Goal: Task Accomplishment & Management: Use online tool/utility

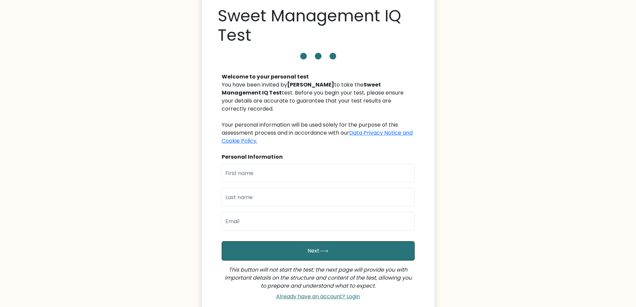
scroll to position [67, 0]
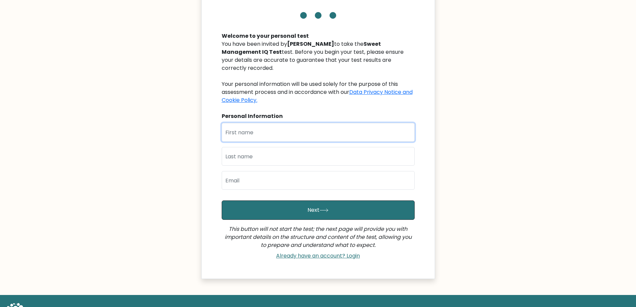
click at [264, 126] on input "text" at bounding box center [318, 132] width 193 height 19
type input "ZCHANDRE"
type input "TINDAN"
type input "ztindan@gmail.com"
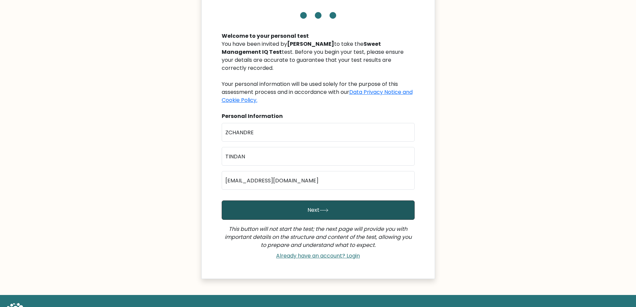
click at [284, 204] on button "Next" at bounding box center [318, 209] width 193 height 19
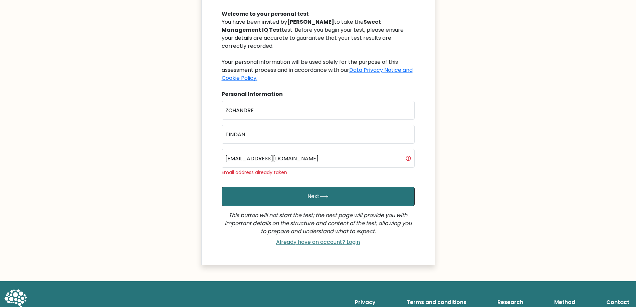
scroll to position [96, 0]
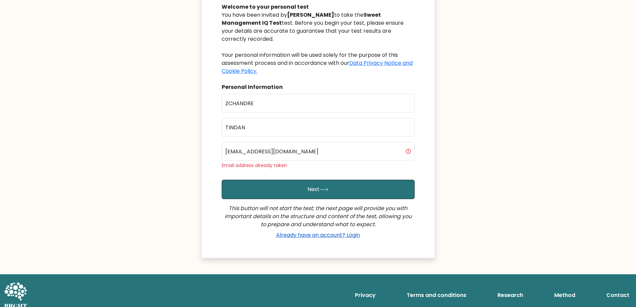
click at [322, 231] on link "Already have an account? Login" at bounding box center [318, 235] width 89 height 8
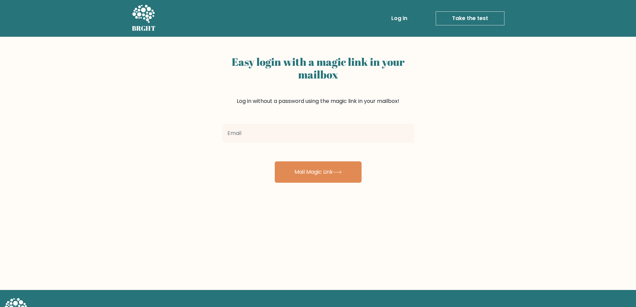
click at [366, 127] on input "email" at bounding box center [318, 133] width 192 height 19
type input "ztindan@gmail.com"
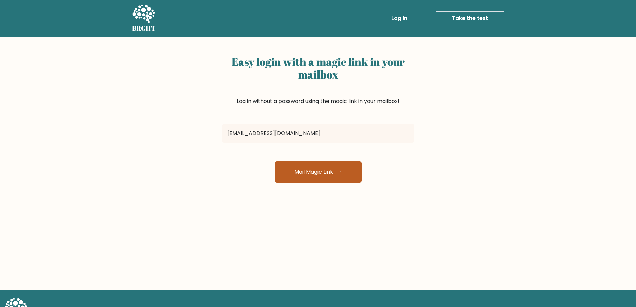
click at [310, 167] on button "Mail Magic Link" at bounding box center [318, 171] width 87 height 21
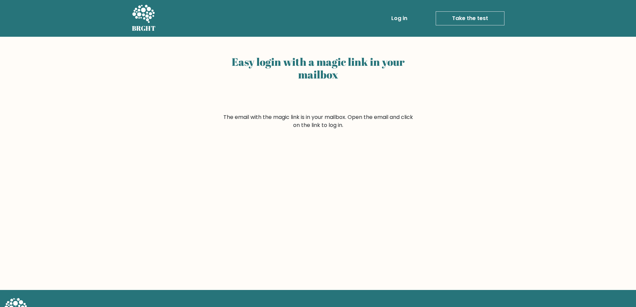
click at [353, 122] on form "The email with the magic link is in your mailbox. Open the email and click on t…" at bounding box center [318, 121] width 192 height 16
click at [462, 17] on link "Take the test" at bounding box center [470, 18] width 69 height 14
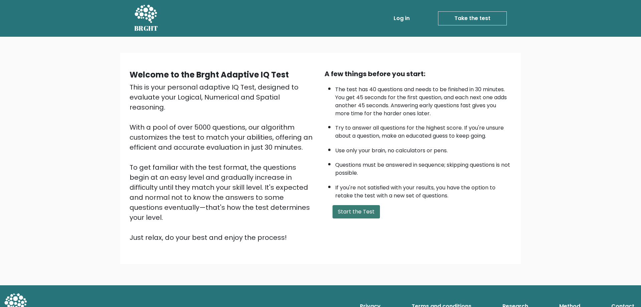
click at [351, 212] on button "Start the Test" at bounding box center [356, 211] width 47 height 13
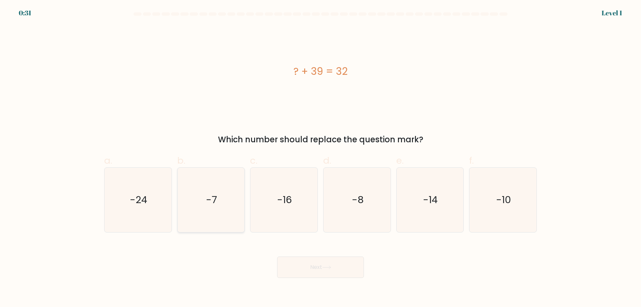
click at [227, 204] on icon "-7" at bounding box center [211, 200] width 64 height 64
click at [321, 158] on input "b. -7" at bounding box center [321, 156] width 0 height 4
radio input "true"
click at [342, 263] on button "Next" at bounding box center [320, 267] width 87 height 21
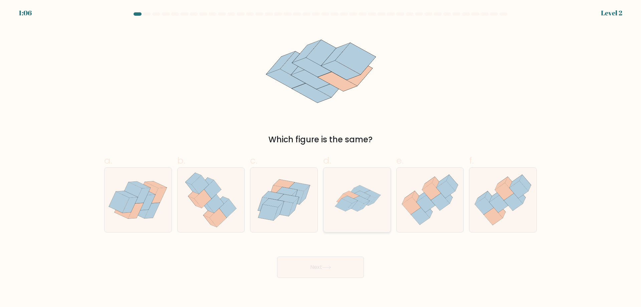
click at [368, 200] on icon at bounding box center [366, 199] width 17 height 13
click at [321, 158] on input "d." at bounding box center [321, 156] width 0 height 4
radio input "true"
click at [320, 268] on button "Next" at bounding box center [320, 267] width 87 height 21
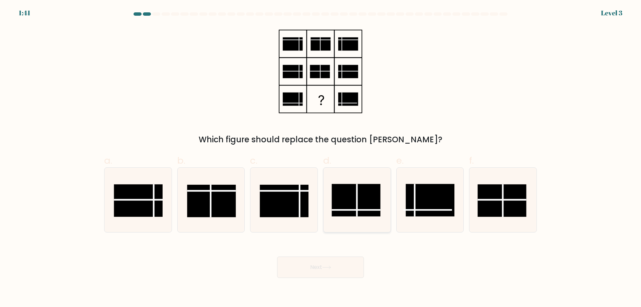
click at [357, 207] on line at bounding box center [357, 200] width 0 height 32
click at [321, 158] on input "d." at bounding box center [321, 156] width 0 height 4
radio input "true"
click at [336, 266] on button "Next" at bounding box center [320, 267] width 87 height 21
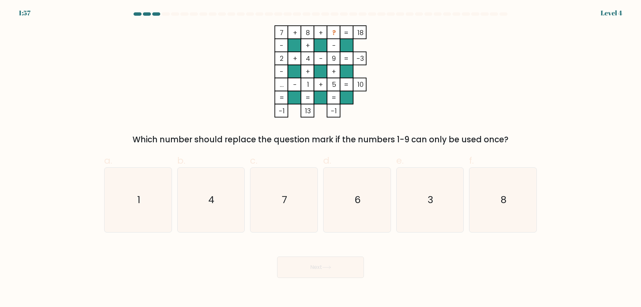
click at [310, 33] on tspan "8" at bounding box center [308, 32] width 4 height 9
click at [429, 199] on text "3" at bounding box center [431, 199] width 6 height 13
click at [321, 158] on input "e. 3" at bounding box center [321, 156] width 0 height 4
radio input "true"
click at [338, 266] on button "Next" at bounding box center [320, 267] width 87 height 21
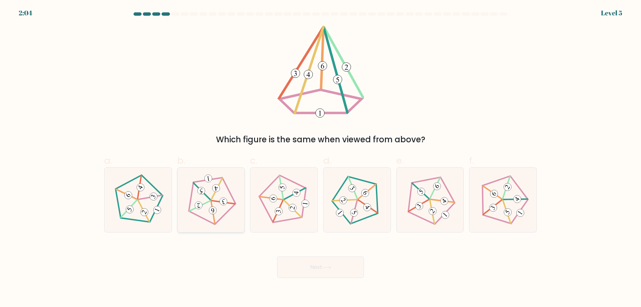
click at [214, 212] on 273 at bounding box center [212, 210] width 9 height 9
click at [321, 158] on input "b." at bounding box center [321, 156] width 0 height 4
radio input "true"
click at [340, 269] on button "Next" at bounding box center [320, 267] width 87 height 21
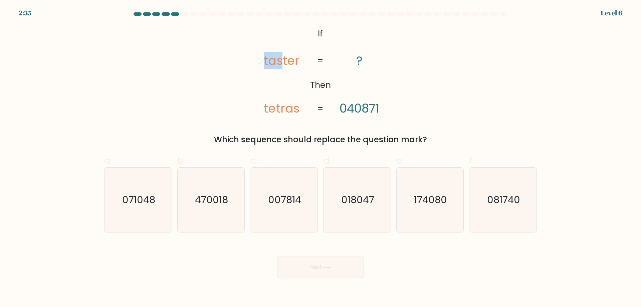
drag, startPoint x: 266, startPoint y: 61, endPoint x: 284, endPoint y: 61, distance: 17.7
click at [284, 61] on tspan "taster" at bounding box center [281, 60] width 35 height 17
click at [287, 61] on tspan "taster" at bounding box center [281, 60] width 35 height 17
drag, startPoint x: 288, startPoint y: 61, endPoint x: 293, endPoint y: 61, distance: 4.7
click at [293, 61] on tspan "taster" at bounding box center [281, 60] width 35 height 17
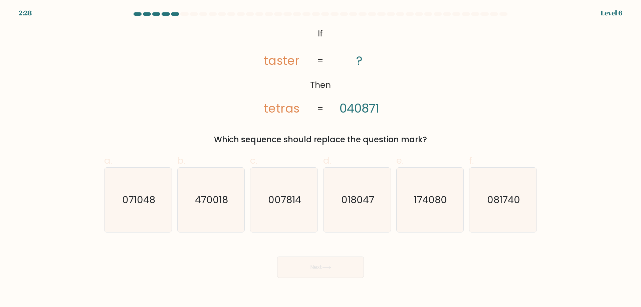
click at [315, 101] on icon "@import url('[URL][DOMAIN_NAME]); If Then taster tetras ? 040871 = =" at bounding box center [321, 71] width 150 height 92
drag, startPoint x: 263, startPoint y: 111, endPoint x: 267, endPoint y: 111, distance: 4.0
click at [267, 111] on icon "@import url('[URL][DOMAIN_NAME]); If Then taster tetras ? 040871 = =" at bounding box center [321, 71] width 150 height 92
drag, startPoint x: 340, startPoint y: 107, endPoint x: 347, endPoint y: 108, distance: 6.4
click at [347, 108] on icon "@import url('[URL][DOMAIN_NAME]); If Then taster tetras ? 040871 = =" at bounding box center [321, 71] width 150 height 92
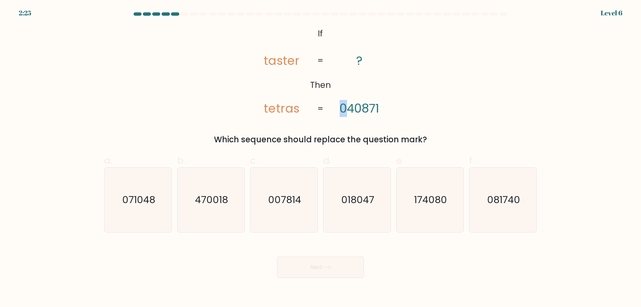
click at [347, 108] on tspan "040871" at bounding box center [360, 108] width 40 height 17
drag, startPoint x: 270, startPoint y: 109, endPoint x: 274, endPoint y: 110, distance: 4.9
click at [274, 110] on tspan "tetras" at bounding box center [281, 108] width 35 height 17
drag, startPoint x: 345, startPoint y: 107, endPoint x: 350, endPoint y: 108, distance: 5.1
click at [349, 108] on tspan "040871" at bounding box center [360, 108] width 40 height 17
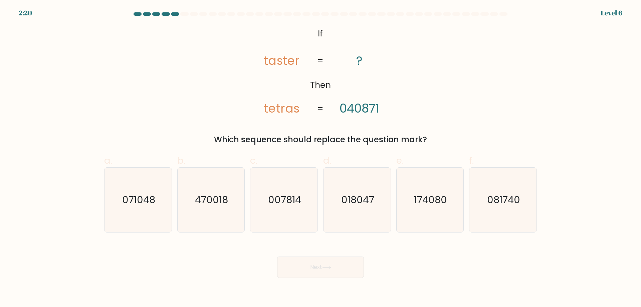
click at [452, 97] on div "@import url('[URL][DOMAIN_NAME]); If Then taster tetras ? 040871 = = Which sequ…" at bounding box center [320, 85] width 441 height 120
click at [395, 45] on icon "@import url('[URL][DOMAIN_NAME]); If Then taster tetras ? 040871 = =" at bounding box center [321, 71] width 150 height 92
click at [195, 139] on div "Which sequence should replace the question mark?" at bounding box center [320, 140] width 425 height 12
click at [129, 210] on icon "071048" at bounding box center [138, 200] width 64 height 64
click at [321, 158] on input "a. 071048" at bounding box center [321, 156] width 0 height 4
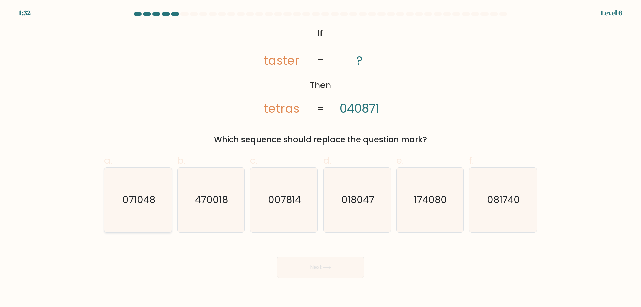
radio input "true"
click at [312, 266] on button "Next" at bounding box center [320, 267] width 87 height 21
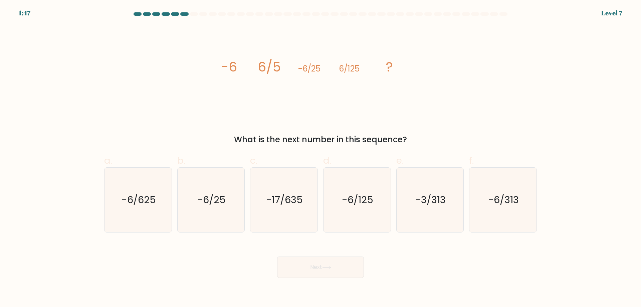
click at [426, 240] on form at bounding box center [320, 145] width 641 height 266
click at [151, 200] on text "-6/625" at bounding box center [139, 199] width 34 height 13
click at [321, 158] on input "a. -6/625" at bounding box center [321, 156] width 0 height 4
radio input "true"
click at [319, 270] on button "Next" at bounding box center [320, 267] width 87 height 21
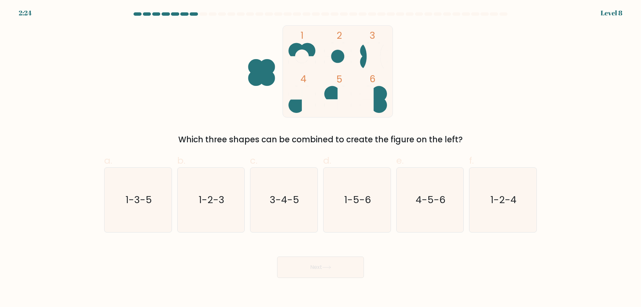
drag, startPoint x: 201, startPoint y: 141, endPoint x: 442, endPoint y: 137, distance: 240.6
click at [441, 137] on div "Which three shapes can be combined to create the figure on the left?" at bounding box center [320, 140] width 425 height 12
click at [444, 137] on div "Which three shapes can be combined to create the figure on the left?" at bounding box center [320, 140] width 425 height 12
drag, startPoint x: 474, startPoint y: 136, endPoint x: 356, endPoint y: 134, distance: 117.6
click at [359, 134] on div "Which three shapes can be combined to create the figure on the left?" at bounding box center [320, 140] width 425 height 12
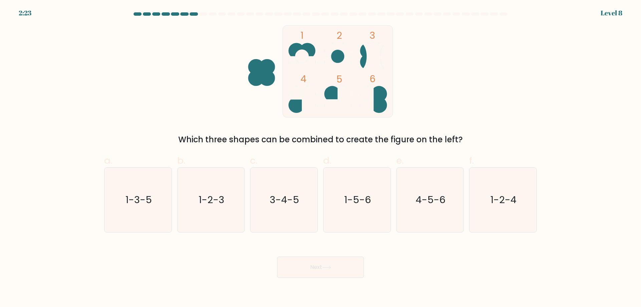
click at [350, 134] on div "Which three shapes can be combined to create the figure on the left?" at bounding box center [320, 140] width 425 height 12
drag, startPoint x: 359, startPoint y: 140, endPoint x: 470, endPoint y: 143, distance: 111.3
click at [460, 143] on div "Which three shapes can be combined to create the figure on the left?" at bounding box center [320, 140] width 425 height 12
click at [470, 143] on div "Which three shapes can be combined to create the figure on the left?" at bounding box center [320, 140] width 425 height 12
drag, startPoint x: 462, startPoint y: 138, endPoint x: 417, endPoint y: 139, distance: 45.1
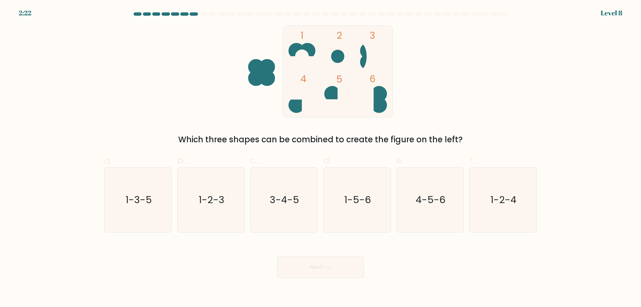
click at [417, 139] on div "Which three shapes can be combined to create the figure on the left?" at bounding box center [320, 140] width 425 height 12
click at [408, 140] on div "Which three shapes can be combined to create the figure on the left?" at bounding box center [320, 140] width 425 height 12
drag, startPoint x: 278, startPoint y: 137, endPoint x: 436, endPoint y: 141, distance: 157.4
click at [435, 141] on div "Which three shapes can be combined to create the figure on the left?" at bounding box center [320, 140] width 425 height 12
click at [436, 141] on div "Which three shapes can be combined to create the figure on the left?" at bounding box center [320, 140] width 425 height 12
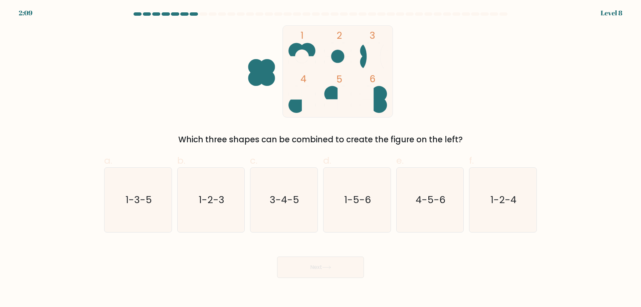
drag, startPoint x: 308, startPoint y: 49, endPoint x: 274, endPoint y: 67, distance: 38.9
click at [273, 67] on icon "1 2 3 4 5 6" at bounding box center [321, 71] width 180 height 92
click at [423, 196] on text "4-5-6" at bounding box center [431, 199] width 30 height 13
click at [321, 158] on input "e. 4-5-6" at bounding box center [321, 156] width 0 height 4
radio input "true"
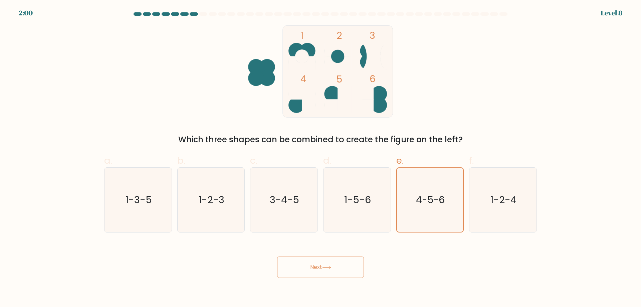
click at [331, 264] on button "Next" at bounding box center [320, 267] width 87 height 21
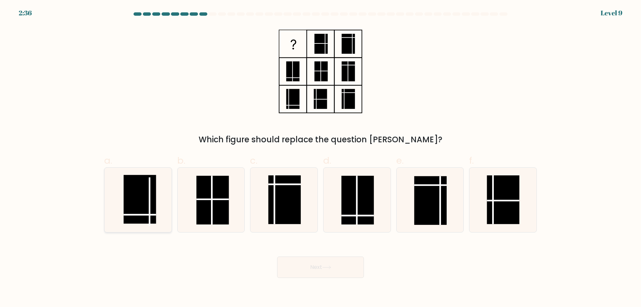
click at [145, 210] on rect at bounding box center [140, 199] width 32 height 49
click at [321, 158] on input "a." at bounding box center [321, 156] width 0 height 4
radio input "true"
click at [328, 267] on icon at bounding box center [326, 268] width 9 height 4
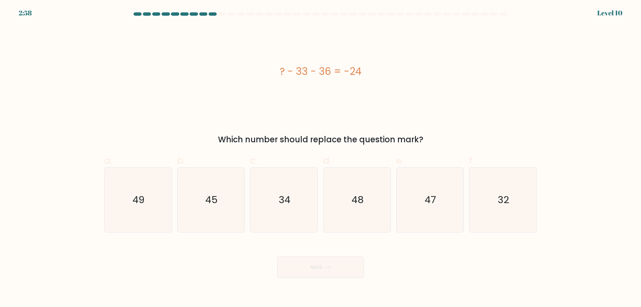
drag, startPoint x: 269, startPoint y: 70, endPoint x: 362, endPoint y: 70, distance: 92.9
click at [362, 70] on div "? - 33 - 36 = -24" at bounding box center [320, 71] width 433 height 15
copy div "? - 33 - 36 = -24"
click at [341, 87] on div "? - 33 - 36 = -24" at bounding box center [320, 71] width 433 height 92
click at [217, 199] on text "45" at bounding box center [211, 199] width 12 height 13
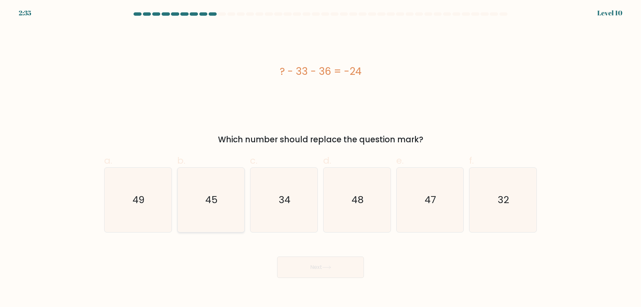
click at [321, 158] on input "b. 45" at bounding box center [321, 156] width 0 height 4
radio input "true"
click at [318, 270] on button "Next" at bounding box center [320, 267] width 87 height 21
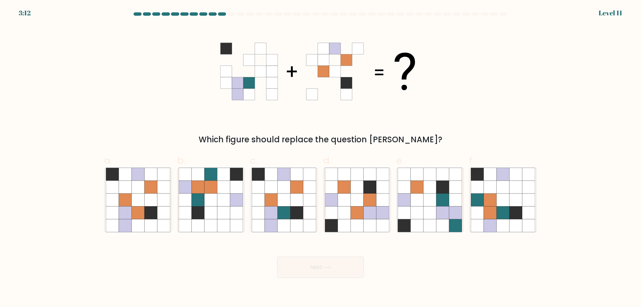
drag, startPoint x: 336, startPoint y: 61, endPoint x: 250, endPoint y: 58, distance: 86.9
click at [249, 60] on 1 at bounding box center [317, 71] width 195 height 57
click at [309, 220] on icon at bounding box center [309, 225] width 13 height 13
click at [321, 158] on input "c." at bounding box center [321, 156] width 0 height 4
radio input "true"
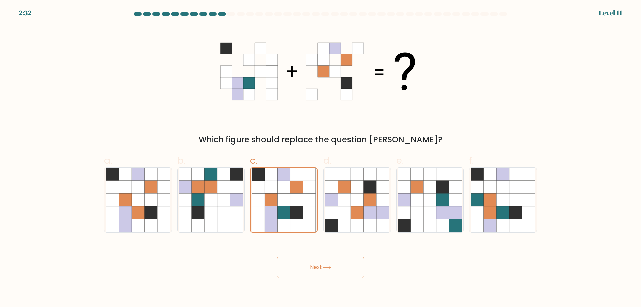
click at [309, 263] on button "Next" at bounding box center [320, 267] width 87 height 21
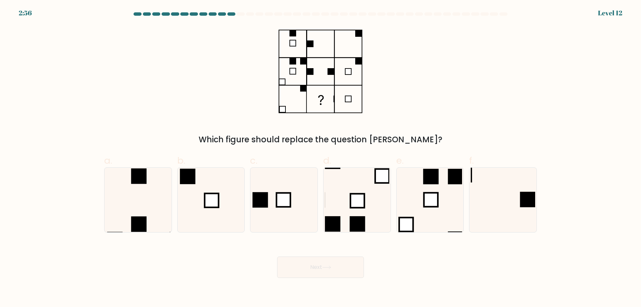
drag, startPoint x: 334, startPoint y: 96, endPoint x: 320, endPoint y: 112, distance: 21.1
click at [320, 112] on icon at bounding box center [321, 71] width 84 height 92
click at [514, 203] on icon at bounding box center [503, 200] width 64 height 64
click at [321, 158] on input "f." at bounding box center [321, 156] width 0 height 4
radio input "true"
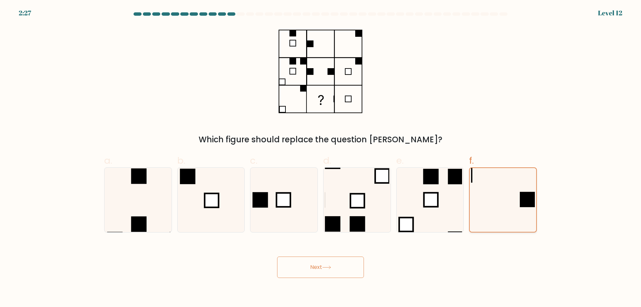
click at [525, 203] on rect at bounding box center [527, 199] width 15 height 15
click at [321, 158] on input "f." at bounding box center [321, 156] width 0 height 4
click at [331, 272] on button "Next" at bounding box center [320, 267] width 87 height 21
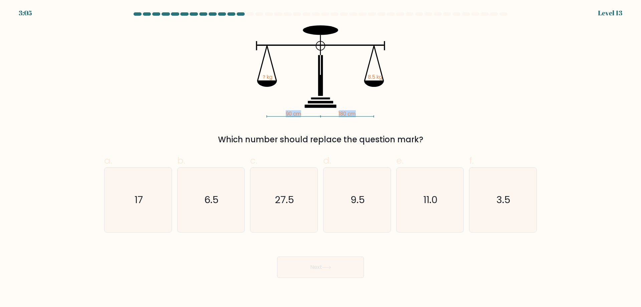
drag, startPoint x: 296, startPoint y: 114, endPoint x: 361, endPoint y: 114, distance: 65.8
click at [361, 114] on icon "90 cm 180 cm ? kg 8.5 kg" at bounding box center [320, 71] width 200 height 92
drag, startPoint x: 271, startPoint y: 76, endPoint x: 258, endPoint y: 76, distance: 12.7
click at [258, 76] on icon "90 cm 180 cm ? kg 8.5 kg" at bounding box center [320, 71] width 200 height 92
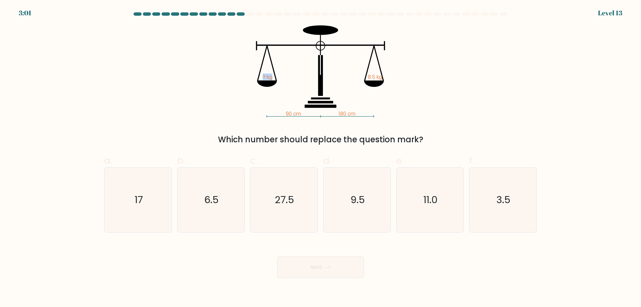
click at [258, 77] on icon "90 cm 180 cm ? kg 8.5 kg" at bounding box center [320, 71] width 200 height 92
drag, startPoint x: 259, startPoint y: 63, endPoint x: 307, endPoint y: 88, distance: 53.9
click at [309, 89] on icon "90 cm 180 cm ? kg 8.5 kg" at bounding box center [320, 71] width 200 height 92
click at [305, 87] on icon "90 cm 180 cm ? kg 8.5 kg" at bounding box center [320, 71] width 200 height 92
click at [381, 202] on icon "9.5" at bounding box center [357, 200] width 64 height 64
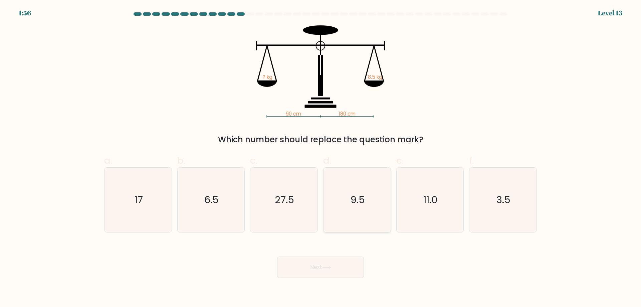
click at [321, 158] on input "d. 9.5" at bounding box center [321, 156] width 0 height 4
radio input "true"
click at [337, 269] on button "Next" at bounding box center [320, 267] width 87 height 21
click at [329, 267] on icon at bounding box center [326, 268] width 9 height 4
click at [300, 194] on icon "27.5" at bounding box center [284, 200] width 64 height 64
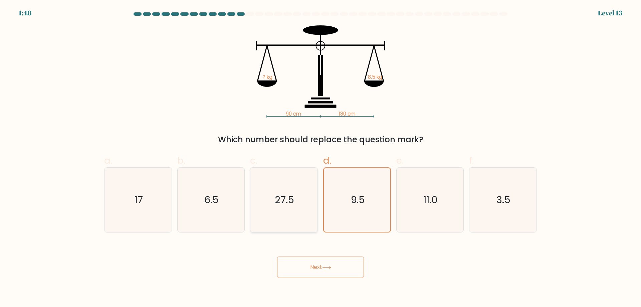
click at [321, 158] on input "c. 27.5" at bounding box center [321, 156] width 0 height 4
radio input "true"
click at [328, 259] on button "Next" at bounding box center [320, 267] width 87 height 21
click at [324, 265] on button "Next" at bounding box center [320, 267] width 87 height 21
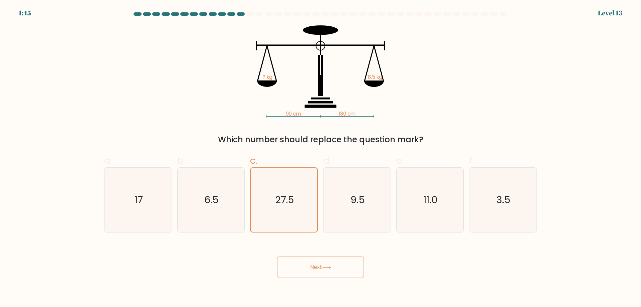
click at [324, 265] on button "Next" at bounding box center [320, 267] width 87 height 21
click at [211, 183] on icon "6.5" at bounding box center [211, 200] width 64 height 64
click at [321, 158] on input "b. 6.5" at bounding box center [321, 156] width 0 height 4
radio input "true"
click at [211, 183] on icon "6.5" at bounding box center [211, 200] width 64 height 64
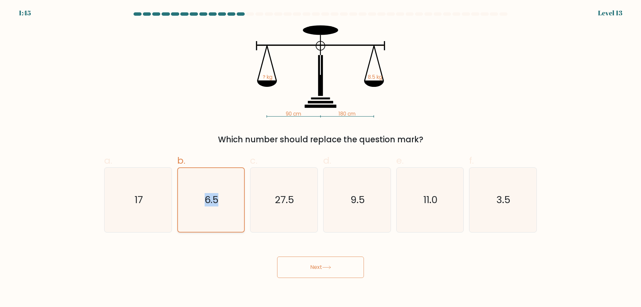
click at [321, 158] on input "b. 6.5" at bounding box center [321, 156] width 0 height 4
click at [211, 183] on icon "6.5" at bounding box center [211, 200] width 64 height 64
click at [321, 158] on input "b. 6.5" at bounding box center [321, 156] width 0 height 4
click at [323, 258] on button "Next" at bounding box center [320, 267] width 87 height 21
click at [324, 263] on button "Next" at bounding box center [320, 267] width 87 height 21
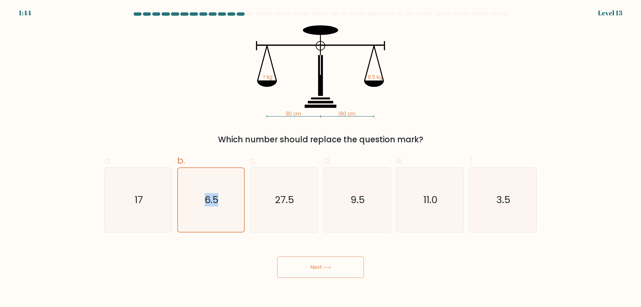
click at [325, 264] on button "Next" at bounding box center [320, 267] width 87 height 21
click at [327, 263] on button "Next" at bounding box center [320, 267] width 87 height 21
click at [339, 217] on icon "9.5" at bounding box center [357, 200] width 64 height 64
click at [321, 158] on input "d. 9.5" at bounding box center [321, 156] width 0 height 4
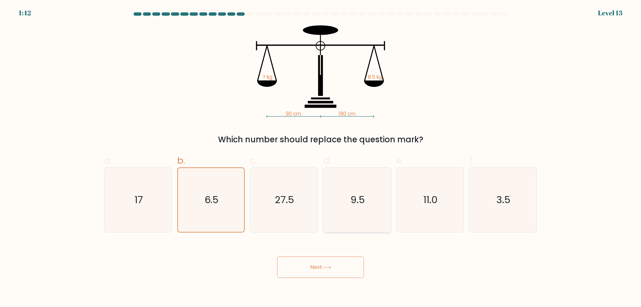
radio input "true"
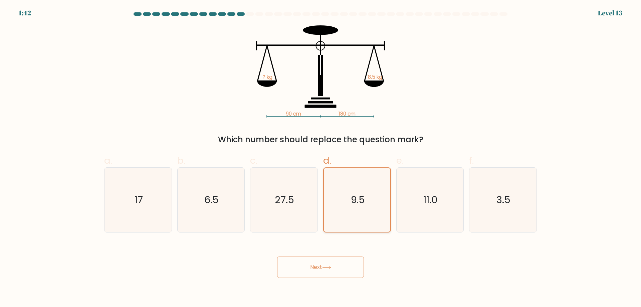
click at [352, 205] on text "9.5" at bounding box center [358, 199] width 14 height 13
click at [321, 158] on input "d. 9.5" at bounding box center [321, 156] width 0 height 4
click at [352, 205] on text "9.5" at bounding box center [358, 199] width 14 height 13
click at [321, 158] on input "d. 9.5" at bounding box center [321, 156] width 0 height 4
drag, startPoint x: 355, startPoint y: 283, endPoint x: 354, endPoint y: 272, distance: 11.1
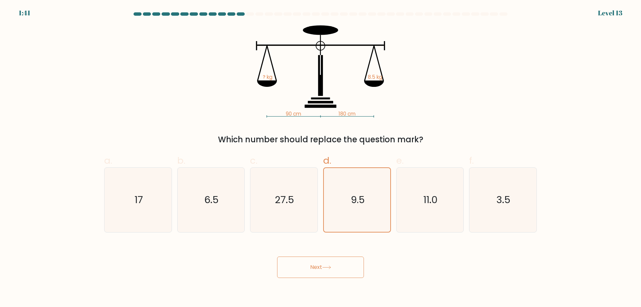
click at [355, 281] on body "1:41 Level 13" at bounding box center [320, 153] width 641 height 307
click at [348, 263] on button "Next" at bounding box center [320, 267] width 87 height 21
click at [351, 57] on icon "90 cm 180 cm ? kg 8.5 kg" at bounding box center [320, 71] width 200 height 92
drag, startPoint x: 329, startPoint y: 40, endPoint x: 317, endPoint y: 63, distance: 26.1
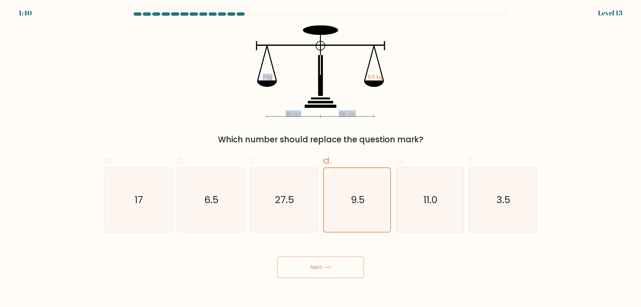
click at [318, 64] on icon "90 cm 180 cm ? kg 8.5 kg" at bounding box center [320, 71] width 200 height 92
click at [283, 67] on icon "90 cm 180 cm ? kg 8.5 kg" at bounding box center [320, 71] width 200 height 92
